Goal: Transaction & Acquisition: Purchase product/service

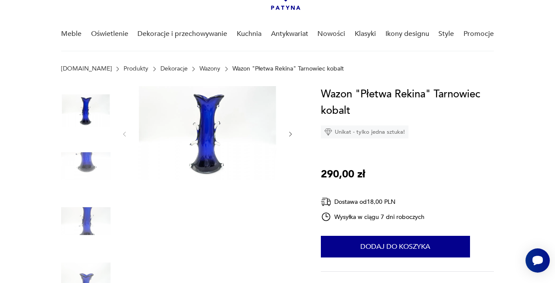
scroll to position [56, 0]
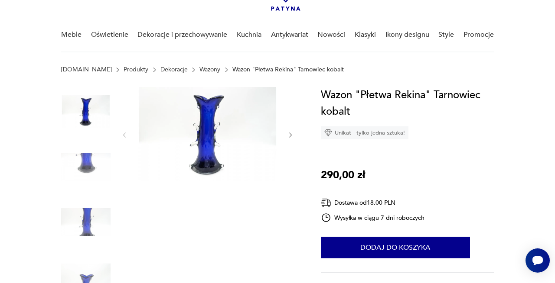
click at [201, 137] on img at bounding box center [207, 134] width 142 height 94
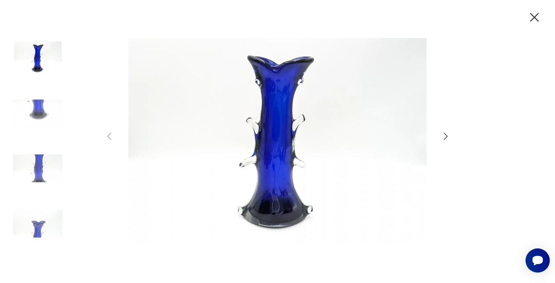
click at [24, 107] on img at bounding box center [37, 113] width 49 height 49
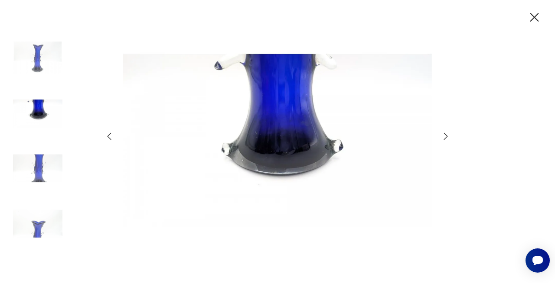
click at [38, 160] on img at bounding box center [37, 168] width 49 height 49
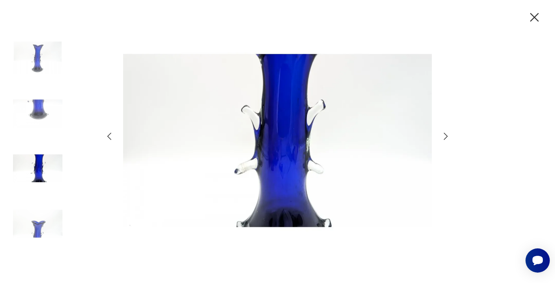
click at [41, 224] on img at bounding box center [37, 223] width 49 height 49
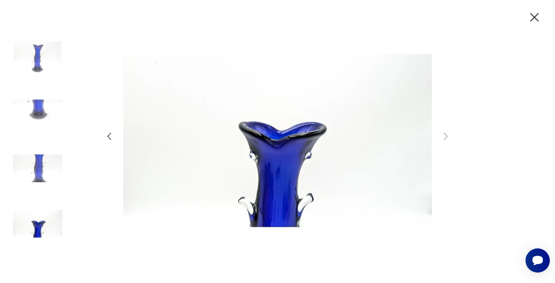
click at [536, 16] on icon "button" at bounding box center [533, 17] width 15 height 15
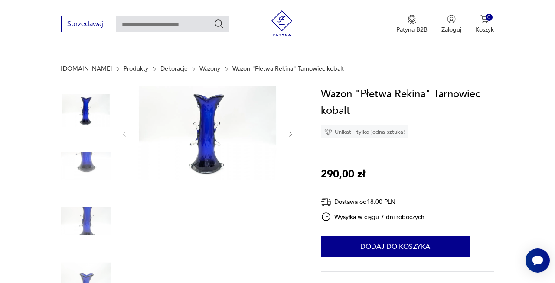
scroll to position [4, 0]
